Goal: Information Seeking & Learning: Learn about a topic

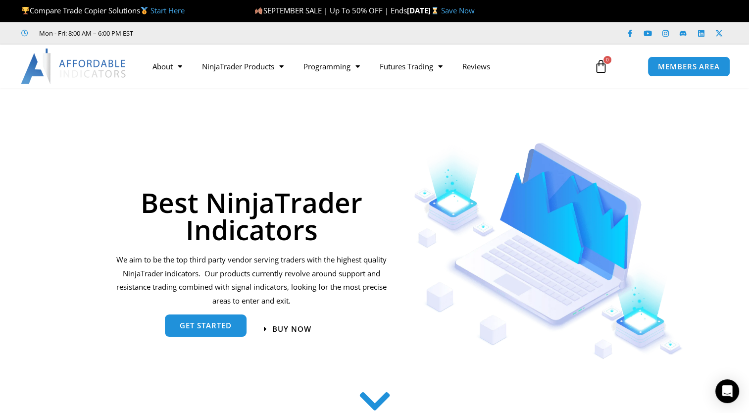
click at [196, 323] on span "get started" at bounding box center [206, 325] width 52 height 7
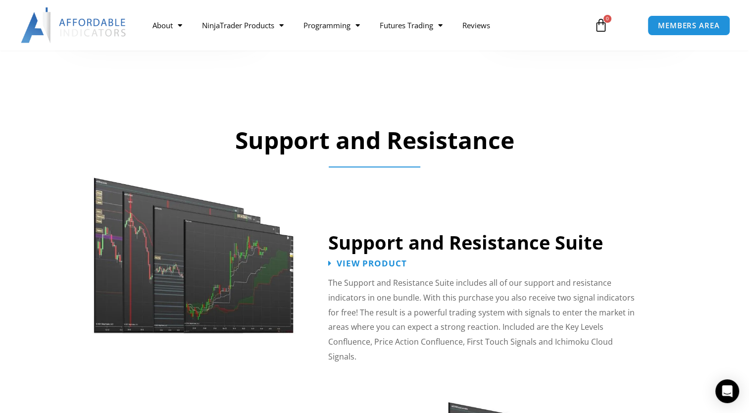
scroll to position [698, 0]
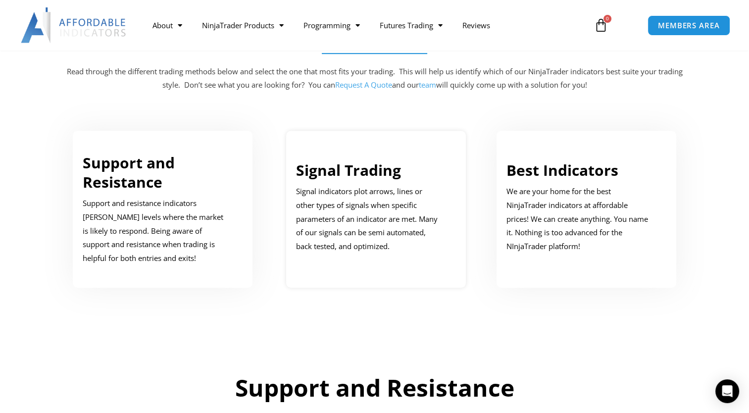
click at [354, 210] on p "Signal indicators plot arrows, lines or other types of signals when specific pa…" at bounding box center [369, 219] width 146 height 69
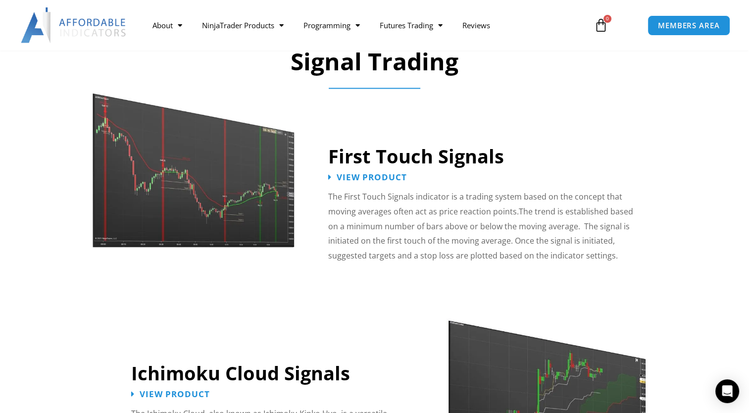
scroll to position [1521, 0]
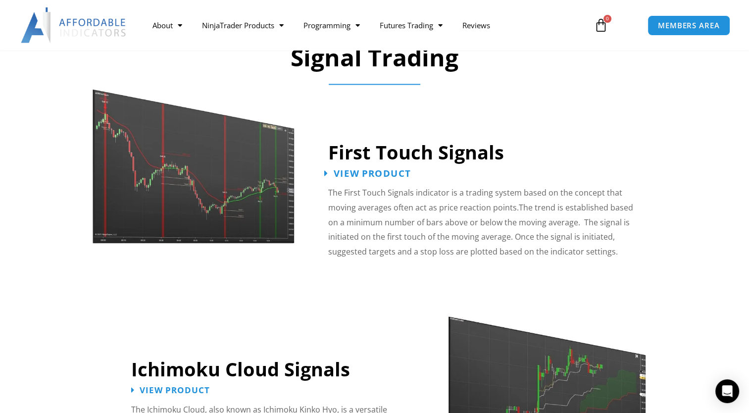
click at [358, 169] on span "View Product" at bounding box center [372, 173] width 77 height 9
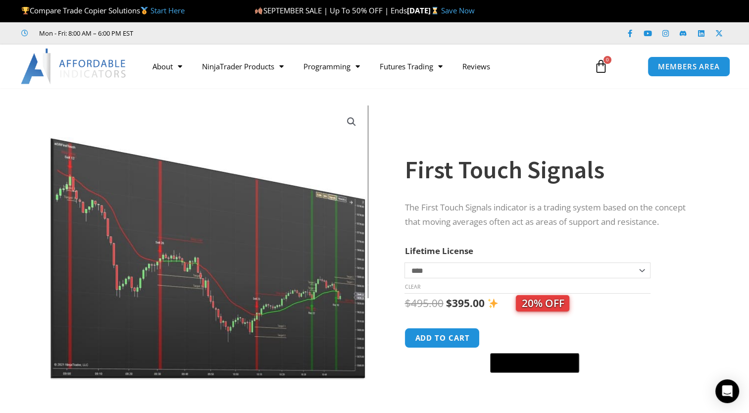
click at [250, 265] on img at bounding box center [209, 242] width 318 height 274
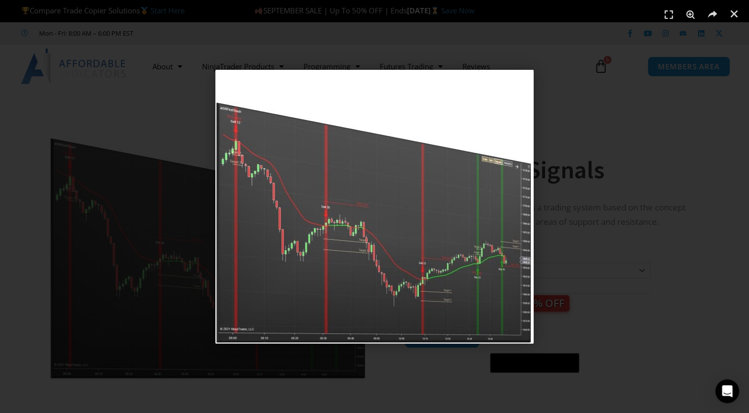
click at [564, 127] on div "1 / 1" at bounding box center [375, 207] width 680 height 344
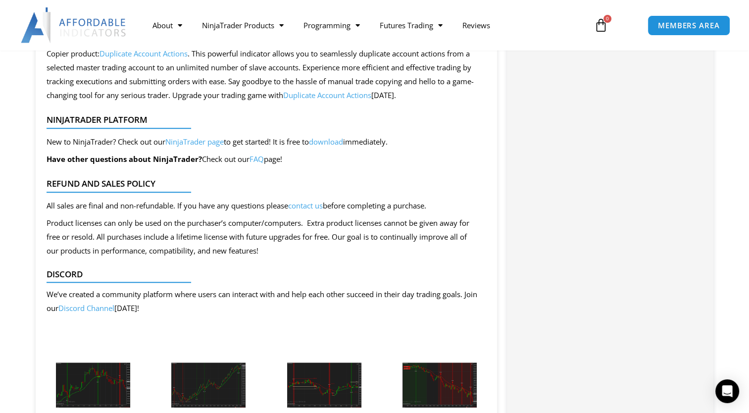
scroll to position [1040, 0]
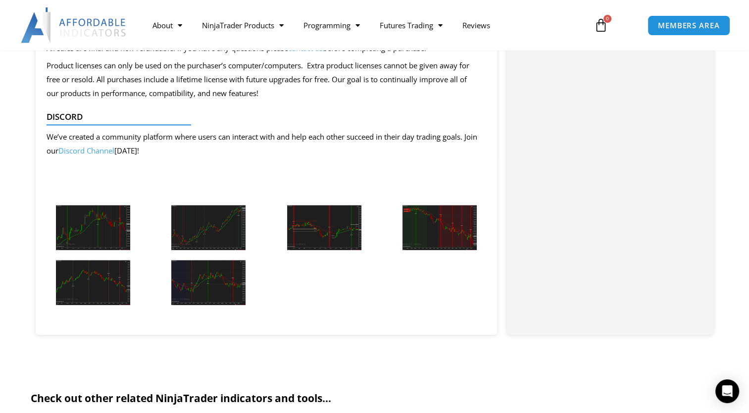
click at [95, 234] on img at bounding box center [93, 227] width 74 height 45
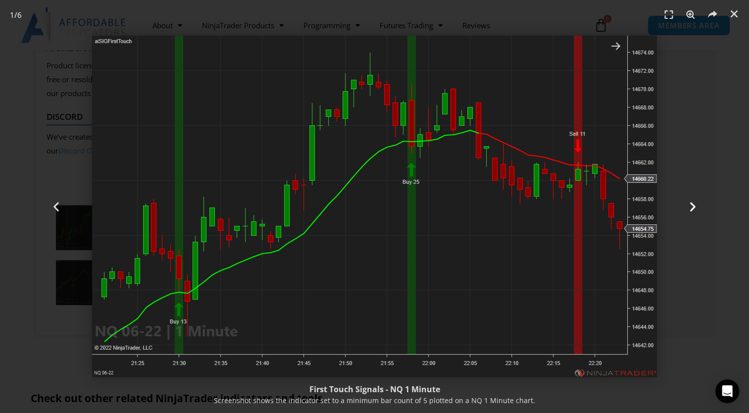
click at [692, 202] on icon "Next slide" at bounding box center [693, 207] width 12 height 12
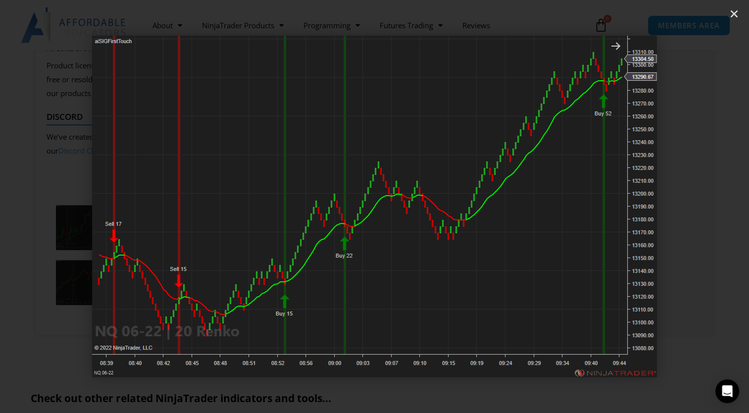
click at [687, 203] on icon "Next slide" at bounding box center [693, 207] width 12 height 12
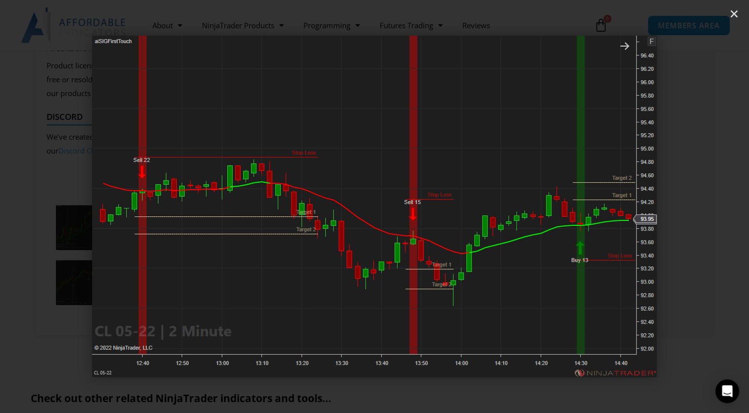
click at [687, 203] on icon "Next slide" at bounding box center [693, 207] width 12 height 12
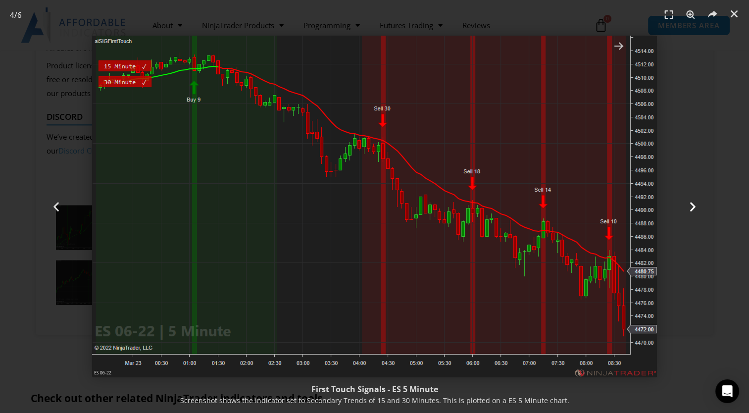
click at [687, 203] on icon "Next slide" at bounding box center [693, 207] width 12 height 12
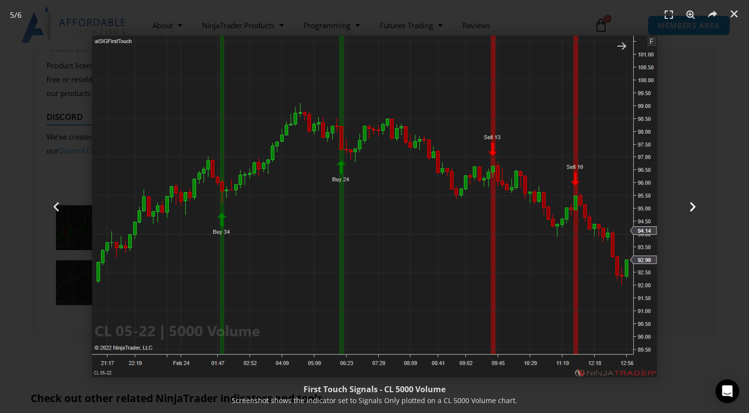
click at [687, 203] on icon "Next slide" at bounding box center [693, 207] width 12 height 12
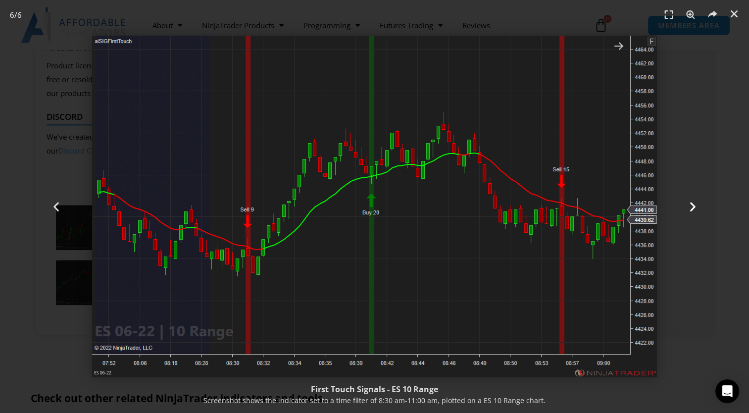
click at [687, 203] on icon "Next slide" at bounding box center [693, 207] width 12 height 12
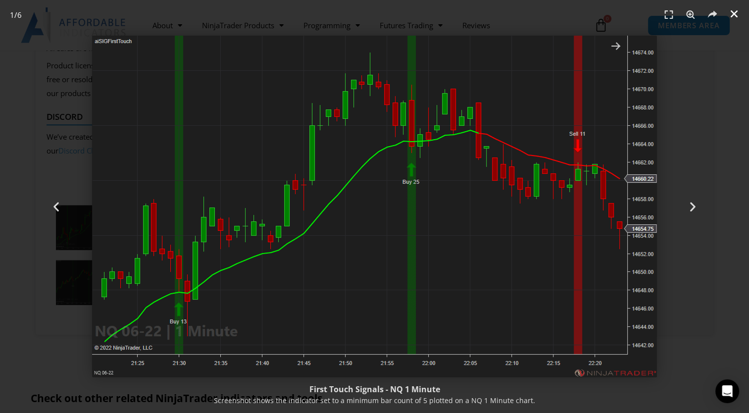
click at [733, 9] on icon "Close (Esc)" at bounding box center [734, 14] width 10 height 10
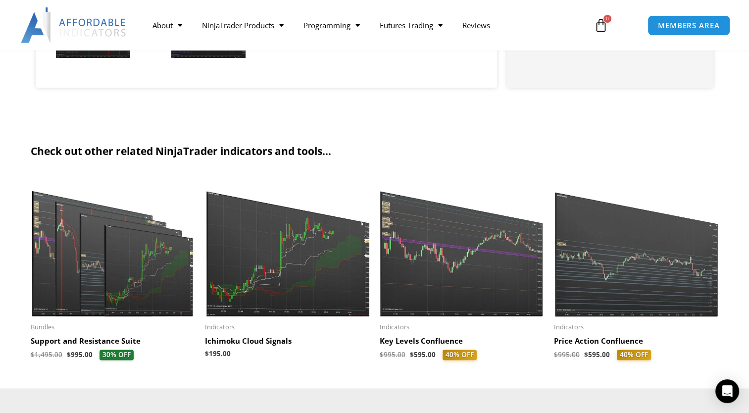
scroll to position [1287, 0]
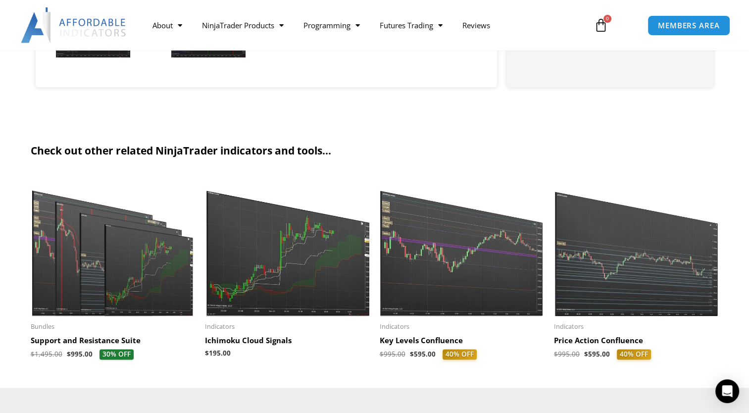
click at [129, 253] on img at bounding box center [113, 246] width 165 height 142
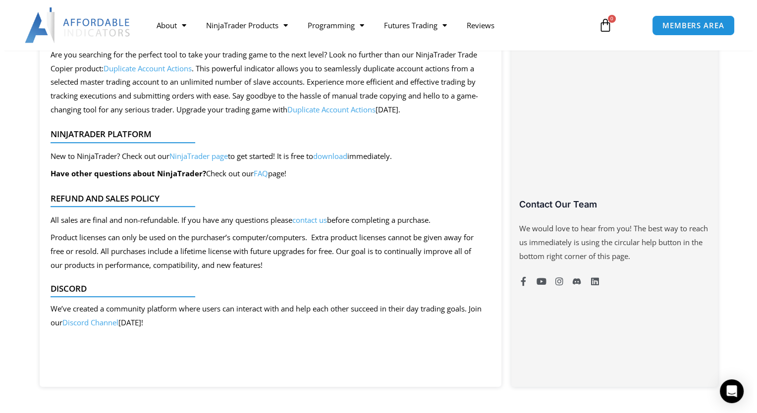
scroll to position [594, 0]
